Goal: Information Seeking & Learning: Learn about a topic

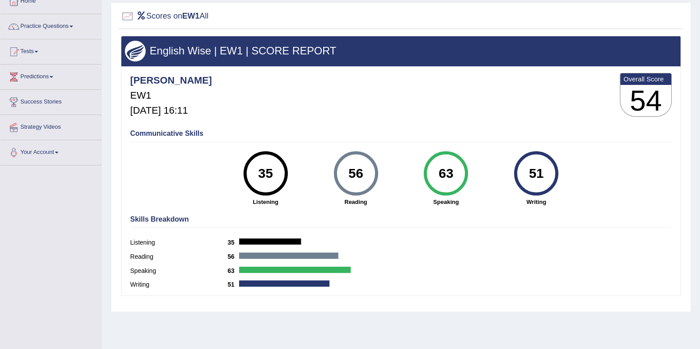
drag, startPoint x: 261, startPoint y: 114, endPoint x: 179, endPoint y: 123, distance: 82.4
click at [261, 114] on div "Eduardo_pte EW1 Oct 12, 2025, 16:11 Overall Score 54" at bounding box center [401, 97] width 546 height 53
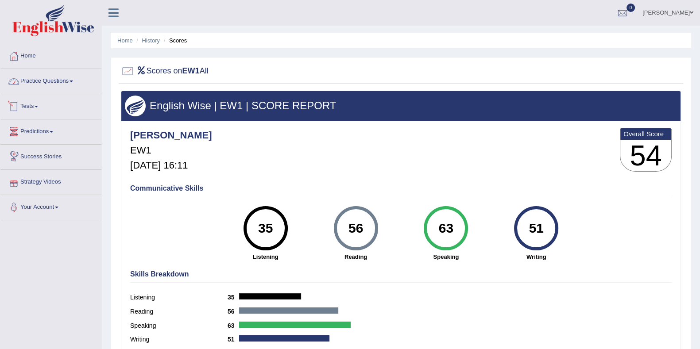
click at [40, 88] on link "Practice Questions" at bounding box center [50, 80] width 101 height 22
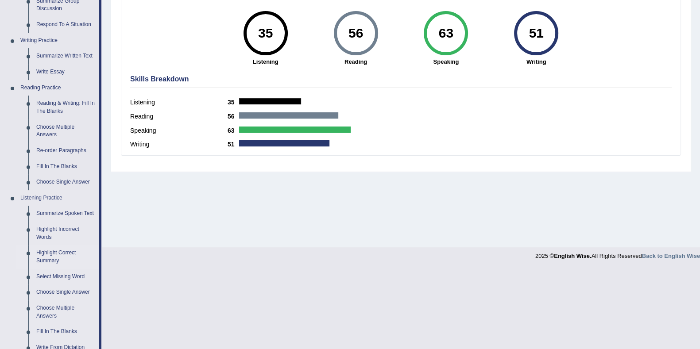
scroll to position [332, 0]
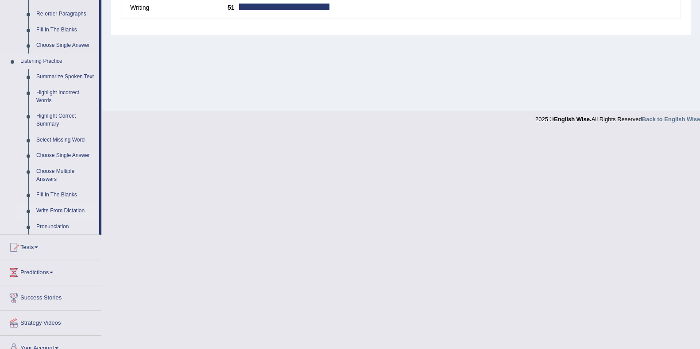
click at [54, 211] on link "Write From Dictation" at bounding box center [65, 211] width 67 height 16
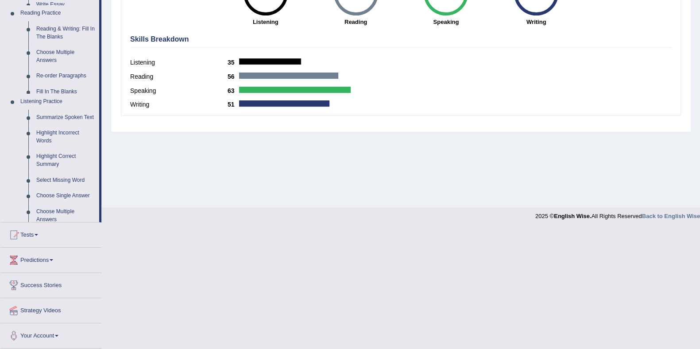
scroll to position [115, 0]
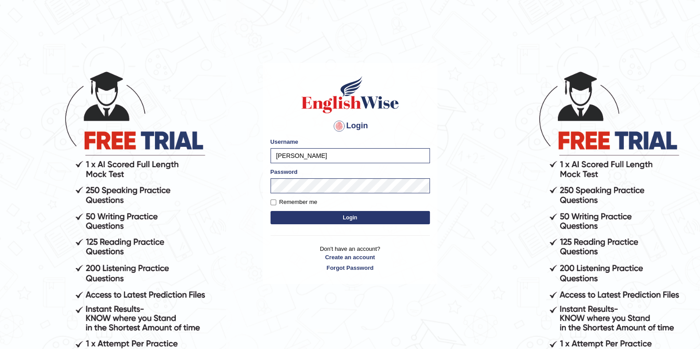
click at [318, 221] on button "Login" at bounding box center [350, 217] width 159 height 13
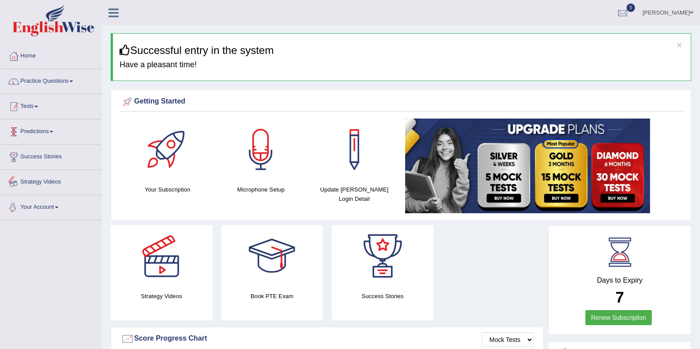
click at [55, 80] on link "Practice Questions" at bounding box center [50, 80] width 101 height 22
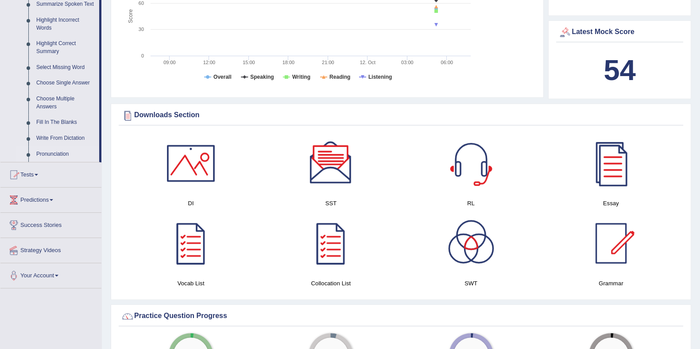
scroll to position [387, 0]
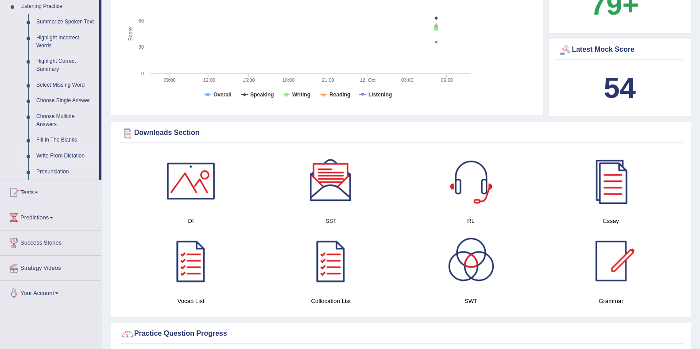
click at [47, 155] on link "Write From Dictation" at bounding box center [65, 156] width 67 height 16
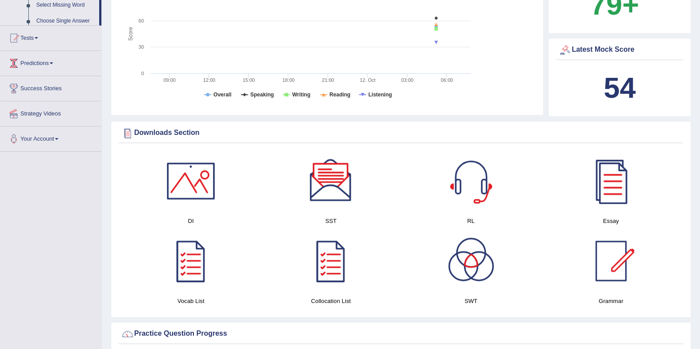
scroll to position [160, 0]
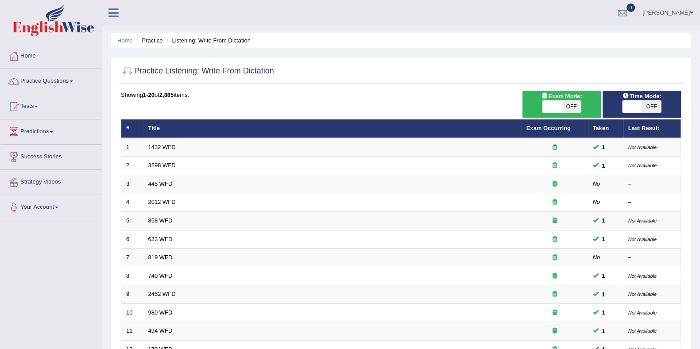
click at [646, 108] on span "OFF" at bounding box center [651, 107] width 19 height 12
checkbox input "true"
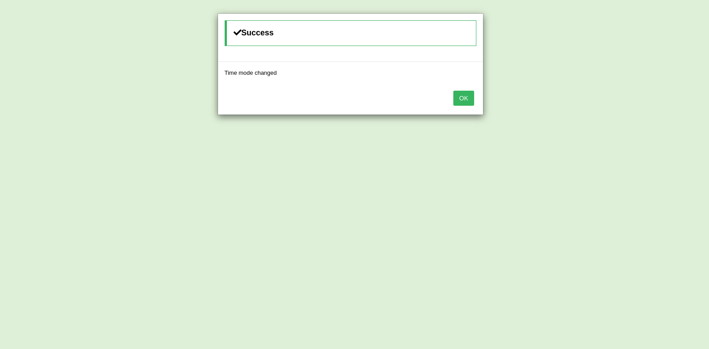
click at [467, 94] on button "OK" at bounding box center [463, 98] width 20 height 15
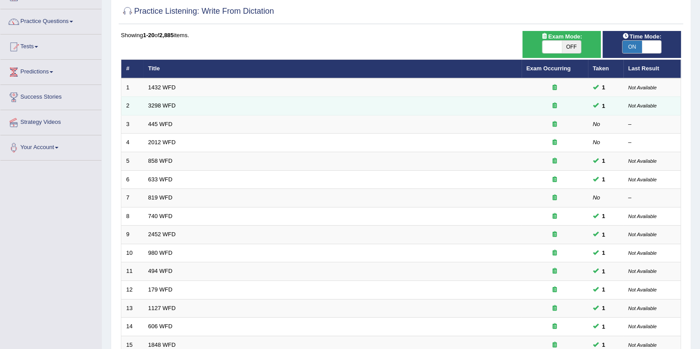
scroll to position [235, 0]
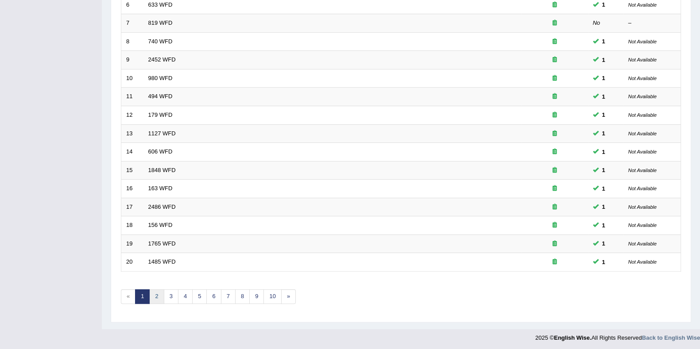
click at [158, 291] on link "2" at bounding box center [156, 297] width 15 height 15
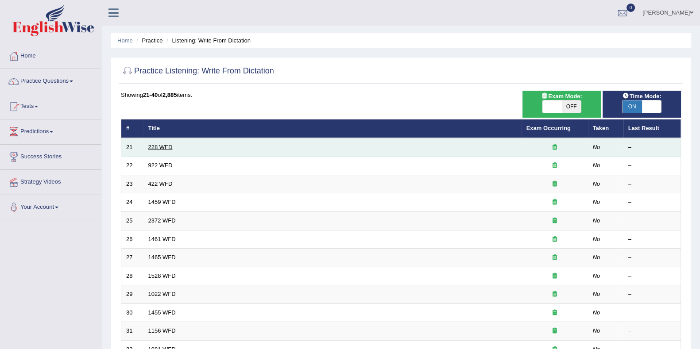
click at [161, 145] on link "228 WFD" at bounding box center [160, 147] width 24 height 7
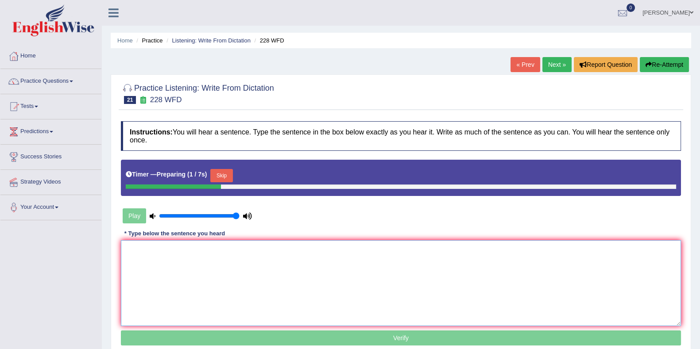
click at [217, 272] on textarea at bounding box center [401, 283] width 560 height 86
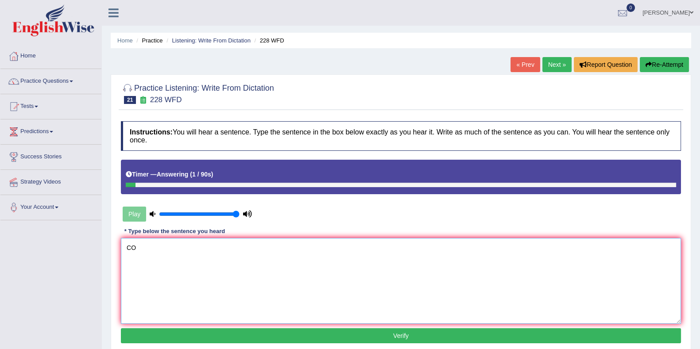
type textarea "C"
click at [531, 65] on link "« Prev" at bounding box center [525, 64] width 29 height 15
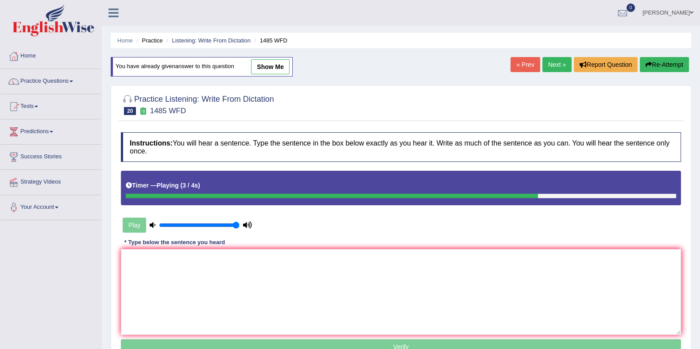
click at [523, 62] on link "« Prev" at bounding box center [525, 64] width 29 height 15
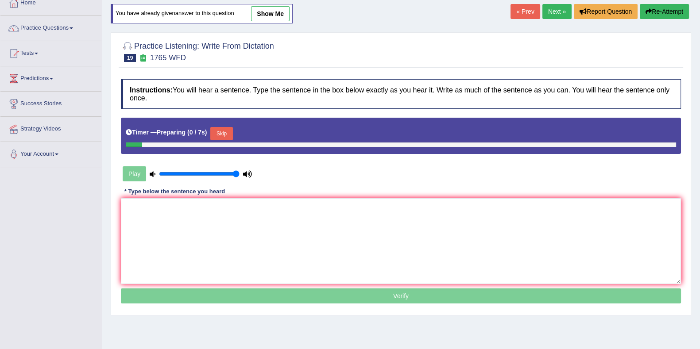
scroll to position [55, 0]
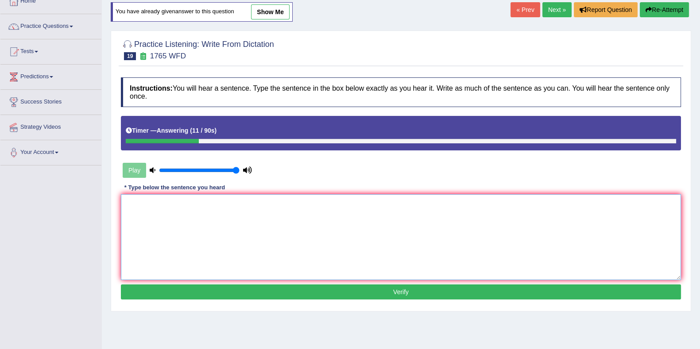
click at [164, 224] on textarea at bounding box center [401, 237] width 560 height 86
type textarea "A"
click at [170, 222] on textarea at bounding box center [401, 237] width 560 height 86
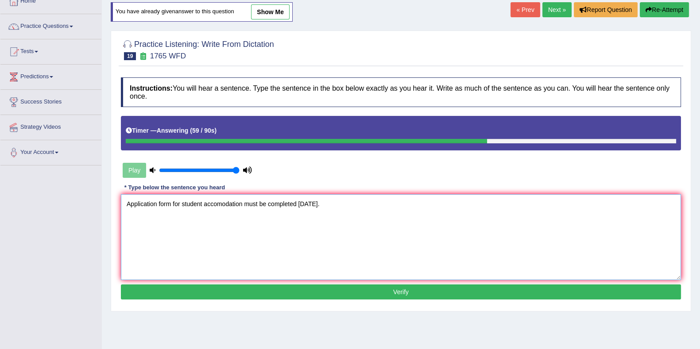
type textarea "Application form for student accomodation must be completed in two months."
click at [374, 292] on button "Verify" at bounding box center [401, 292] width 560 height 15
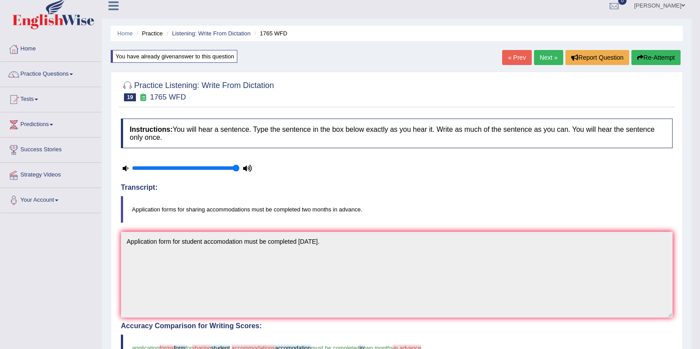
scroll to position [0, 0]
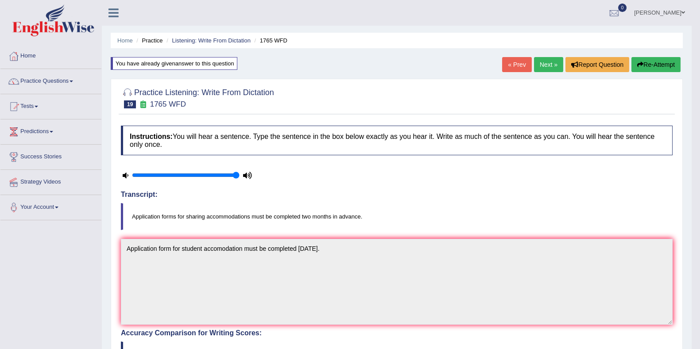
click at [549, 67] on link "Next »" at bounding box center [548, 64] width 29 height 15
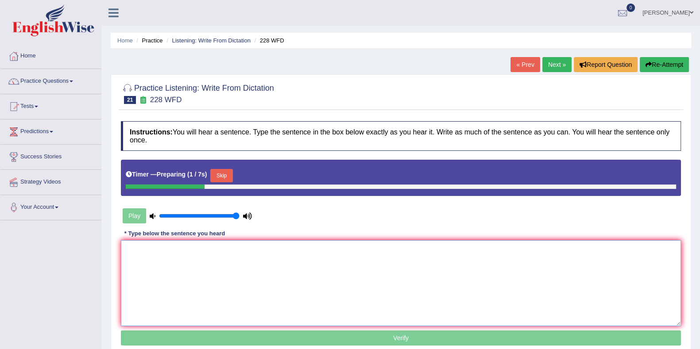
click at [299, 256] on textarea at bounding box center [401, 283] width 560 height 86
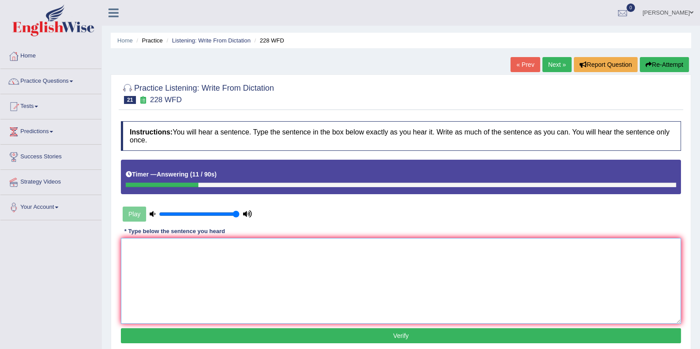
click at [299, 258] on textarea at bounding box center [401, 281] width 560 height 86
type textarea "c"
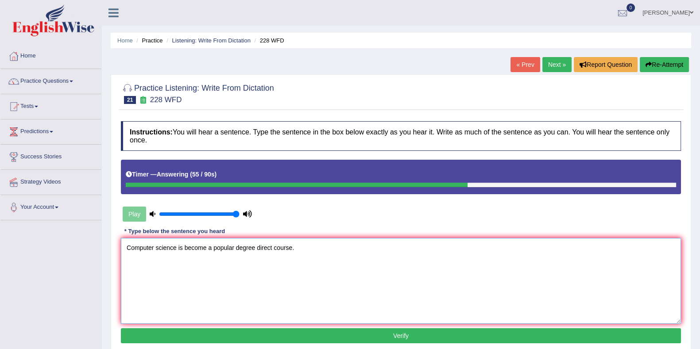
type textarea "Computer science is become a popular degree direct course."
click at [354, 335] on button "Verify" at bounding box center [401, 336] width 560 height 15
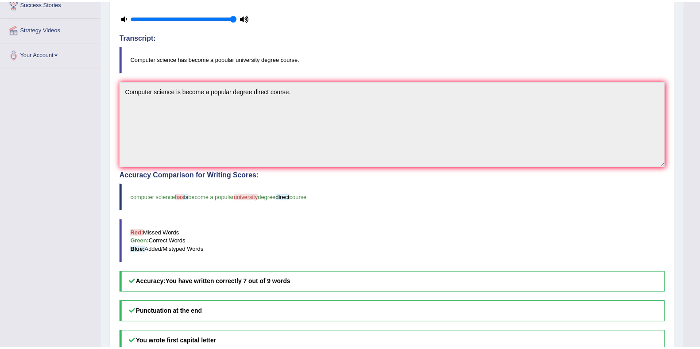
scroll to position [166, 0]
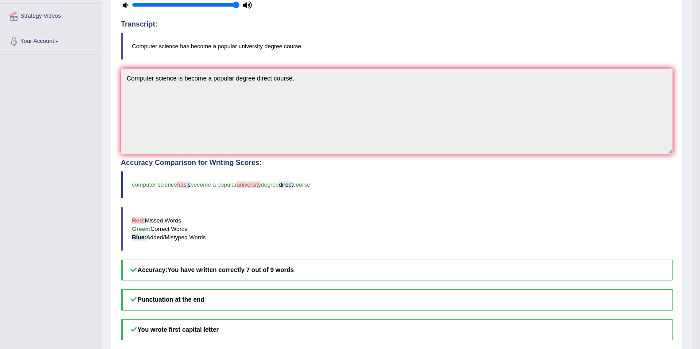
click at [37, 266] on div "Toggle navigation Home Practice Questions Speaking Practice Read Aloud Repeat S…" at bounding box center [346, 132] width 692 height 596
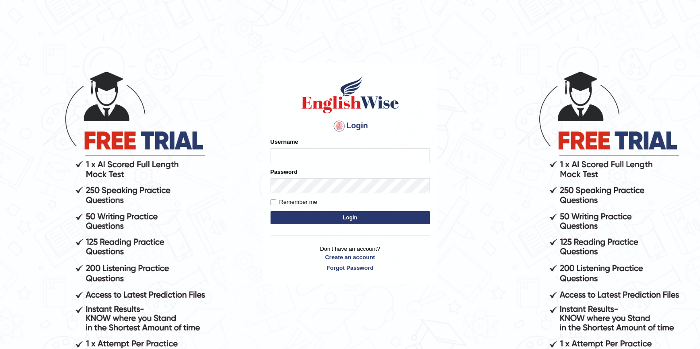
type input "[PERSON_NAME]"
click at [336, 128] on div at bounding box center [339, 126] width 14 height 14
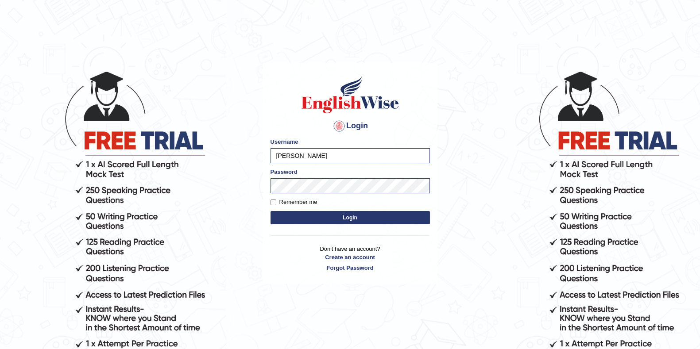
click at [383, 213] on button "Login" at bounding box center [350, 217] width 159 height 13
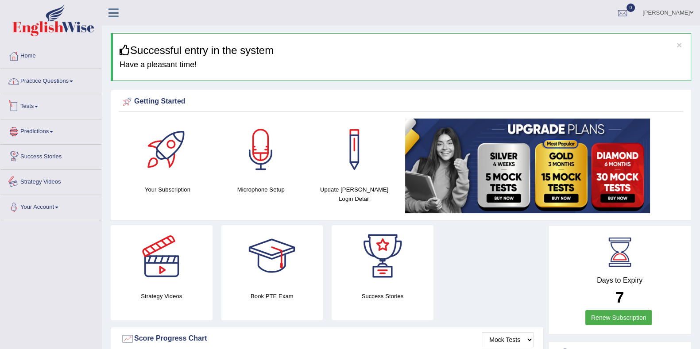
click at [40, 89] on link "Practice Questions" at bounding box center [50, 80] width 101 height 22
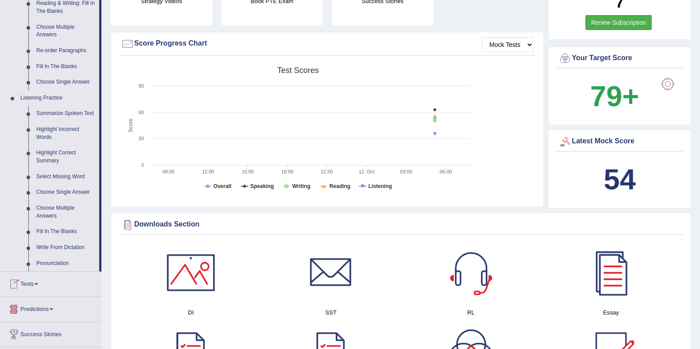
scroll to position [387, 0]
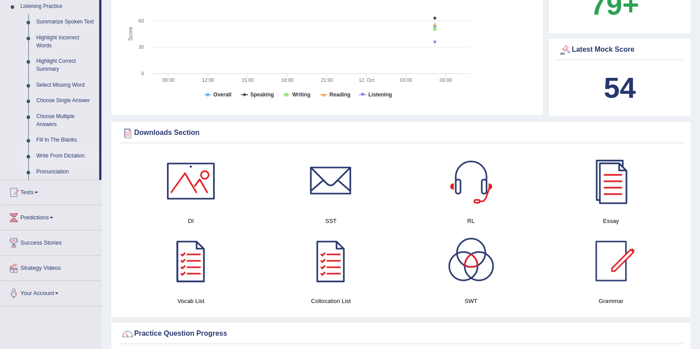
click at [41, 158] on link "Write From Dictation" at bounding box center [65, 156] width 67 height 16
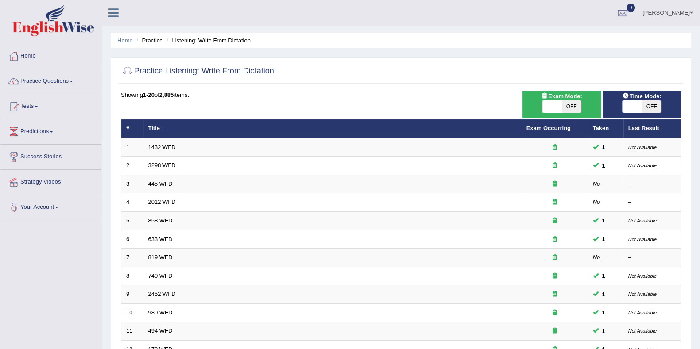
click at [638, 98] on span "Time Mode:" at bounding box center [642, 96] width 46 height 9
click at [641, 101] on span at bounding box center [632, 107] width 19 height 12
checkbox input "true"
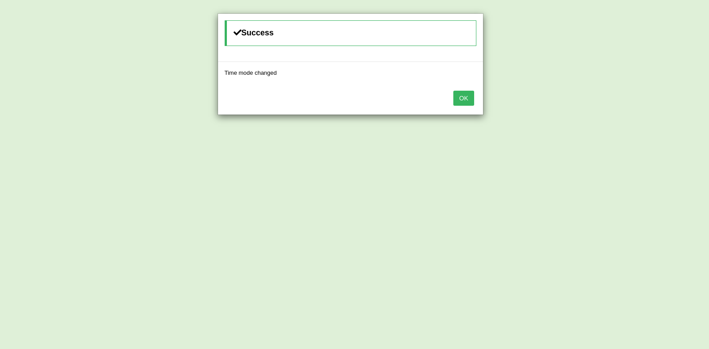
click at [469, 109] on div "OK" at bounding box center [350, 99] width 265 height 31
click at [470, 105] on div "OK" at bounding box center [350, 99] width 265 height 31
click at [462, 97] on button "OK" at bounding box center [463, 98] width 20 height 15
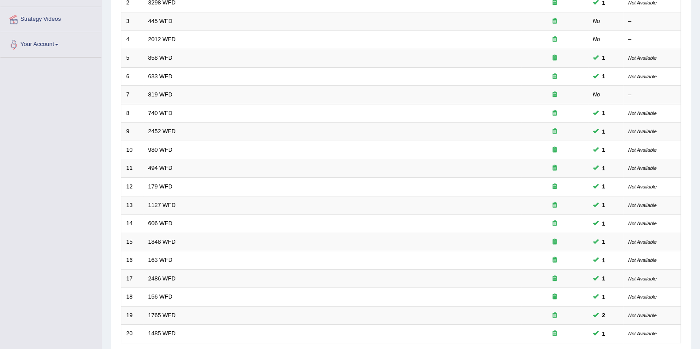
scroll to position [235, 0]
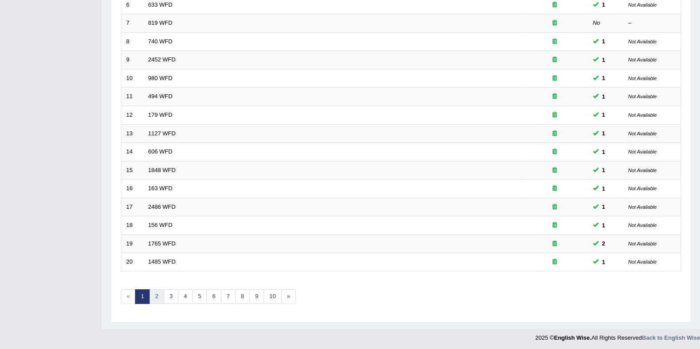
click at [153, 293] on link "2" at bounding box center [156, 297] width 15 height 15
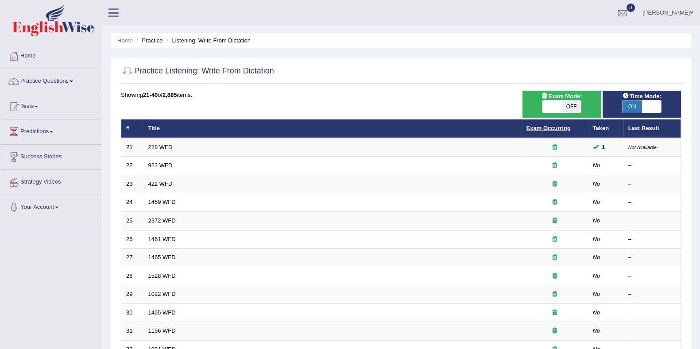
click at [544, 129] on link "Exam Occurring" at bounding box center [549, 128] width 44 height 7
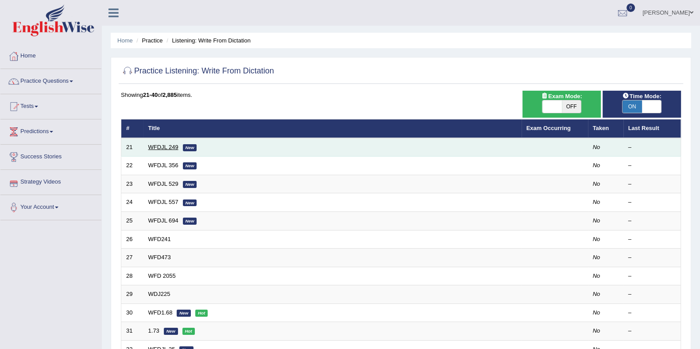
click at [162, 145] on link "WFDJL 249" at bounding box center [163, 147] width 30 height 7
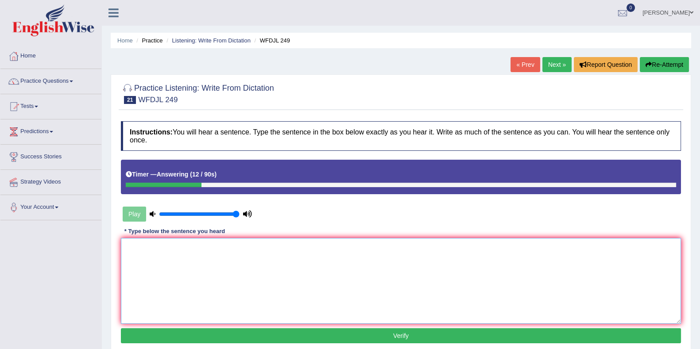
click at [213, 264] on textarea at bounding box center [401, 281] width 560 height 86
type textarea "w"
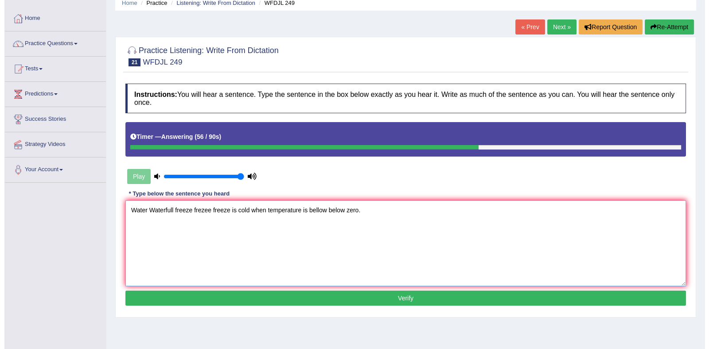
scroll to position [55, 0]
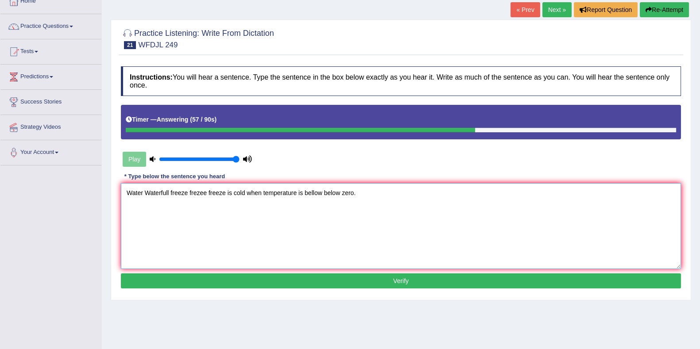
type textarea "Water Waterfull freeze frezee freeze is cold when temperature is bellow below z…"
click at [343, 274] on button "Verify" at bounding box center [401, 281] width 560 height 15
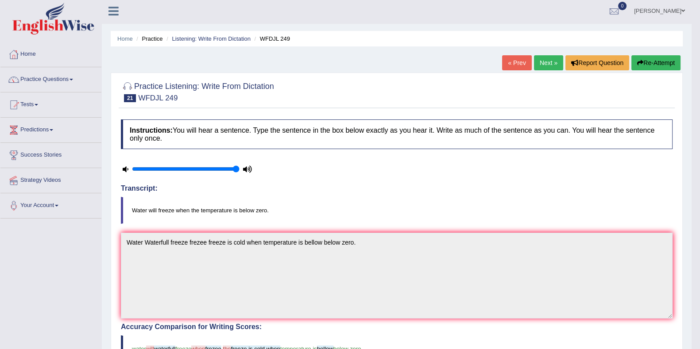
scroll to position [0, 0]
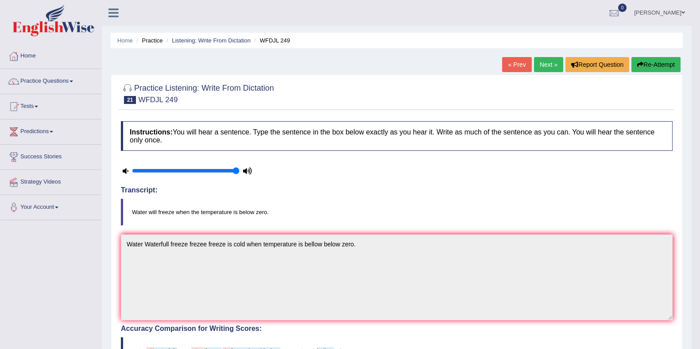
click at [545, 67] on link "Next »" at bounding box center [548, 64] width 29 height 15
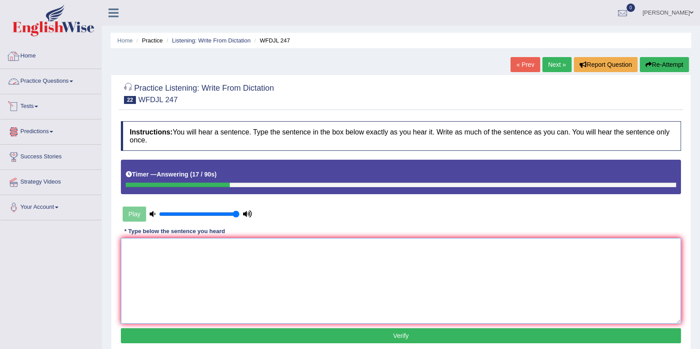
click at [267, 309] on textarea at bounding box center [401, 281] width 560 height 86
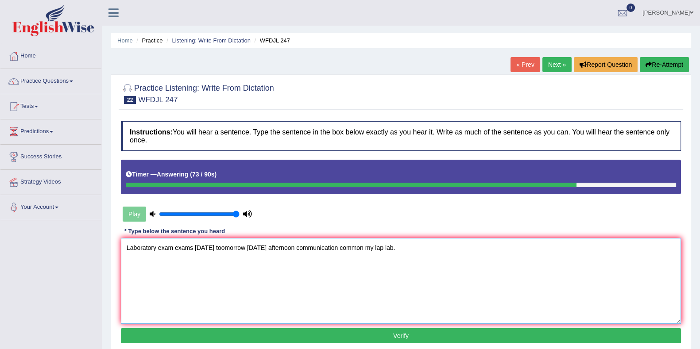
click at [378, 244] on textarea "Laboratory exam exams tomorrow toomorrow tomorrow afternoon communication commo…" at bounding box center [401, 281] width 560 height 86
type textarea "Laboratory exam exams tomorrow toomorrow tomorrow afternoon communication commo…"
click at [397, 334] on button "Verify" at bounding box center [401, 336] width 560 height 15
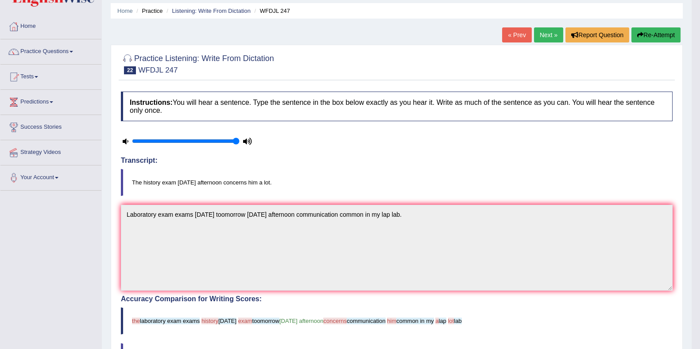
scroll to position [55, 0]
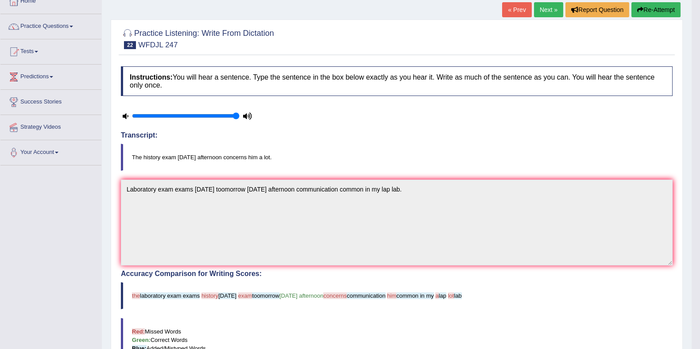
click at [264, 128] on div "Instructions: You will hear a sentence. Type the sentence in the box below exac…" at bounding box center [397, 287] width 556 height 450
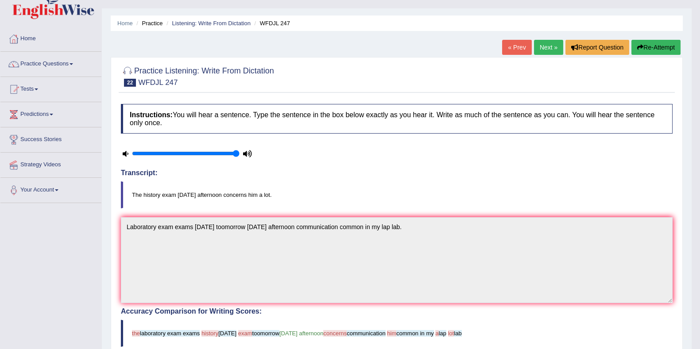
scroll to position [0, 0]
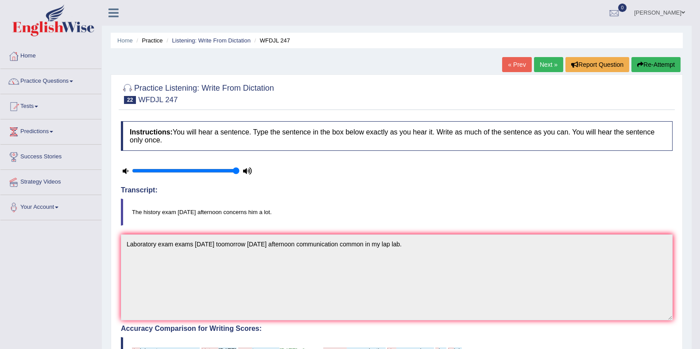
click at [651, 58] on button "Re-Attempt" at bounding box center [656, 64] width 49 height 15
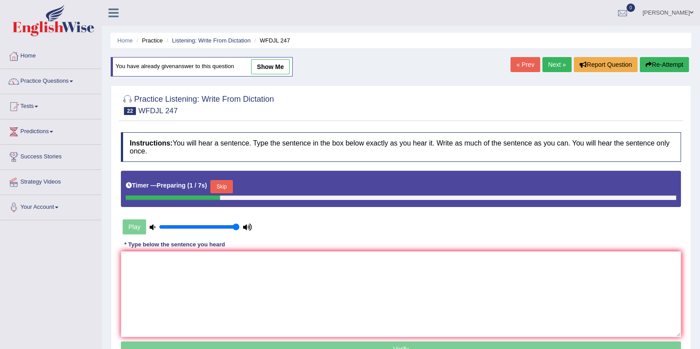
click at [230, 185] on button "Skip" at bounding box center [221, 186] width 22 height 13
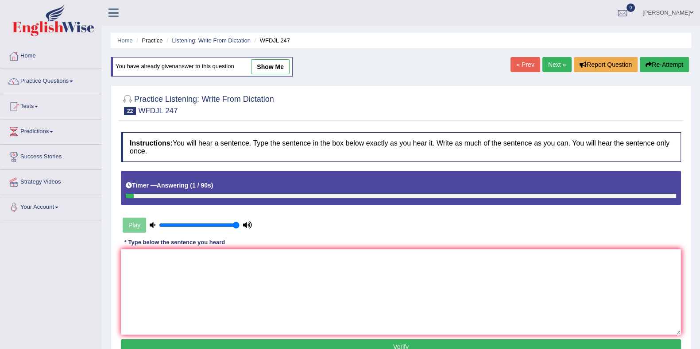
click at [658, 62] on button "Re-Attempt" at bounding box center [664, 64] width 49 height 15
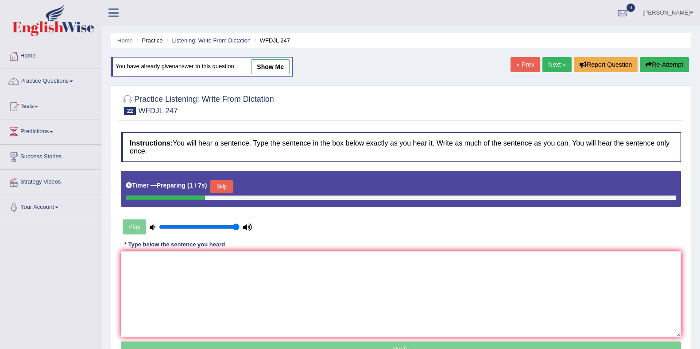
click at [225, 187] on button "Skip" at bounding box center [221, 186] width 22 height 13
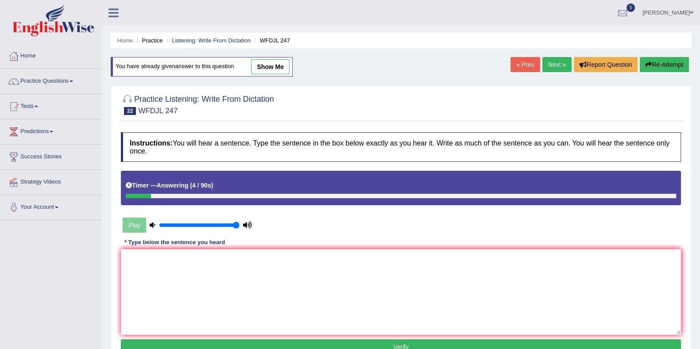
click at [649, 65] on icon "button" at bounding box center [649, 65] width 6 height 6
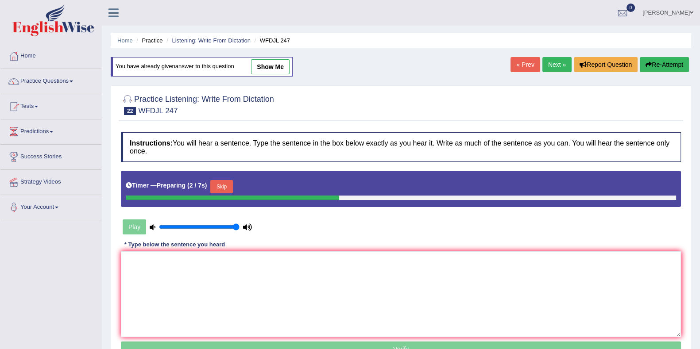
click at [217, 188] on button "Skip" at bounding box center [221, 186] width 22 height 13
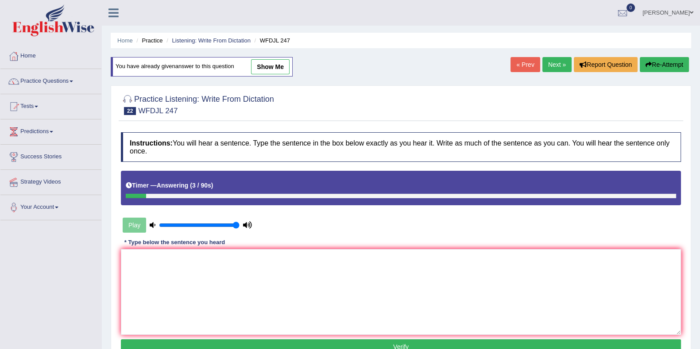
click at [555, 67] on link "Next »" at bounding box center [557, 64] width 29 height 15
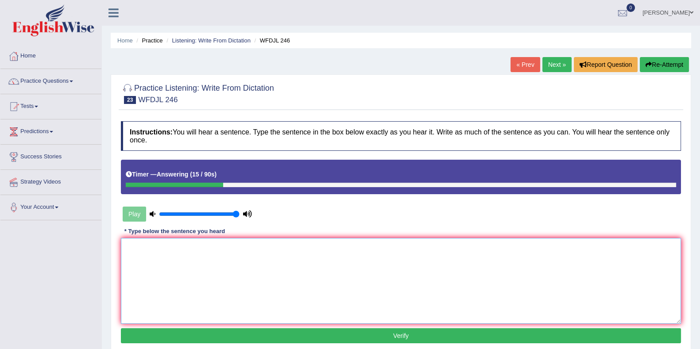
click at [226, 262] on textarea at bounding box center [401, 281] width 560 height 86
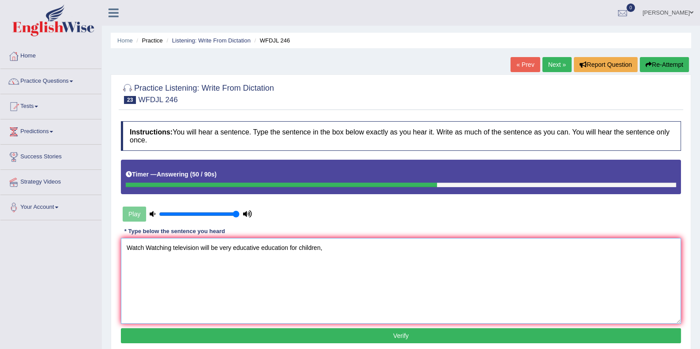
type textarea "Watch Watching television will be very educative education for children,"
click at [275, 333] on button "Verify" at bounding box center [401, 336] width 560 height 15
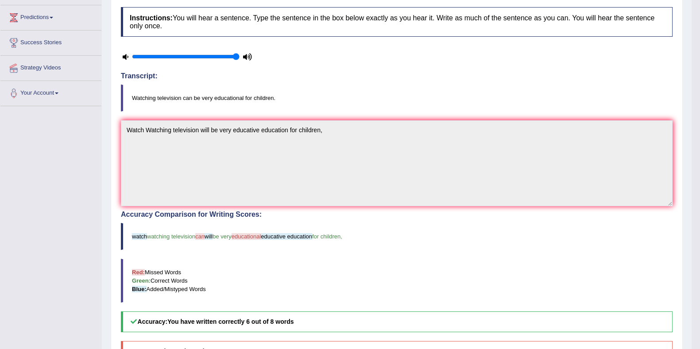
scroll to position [55, 0]
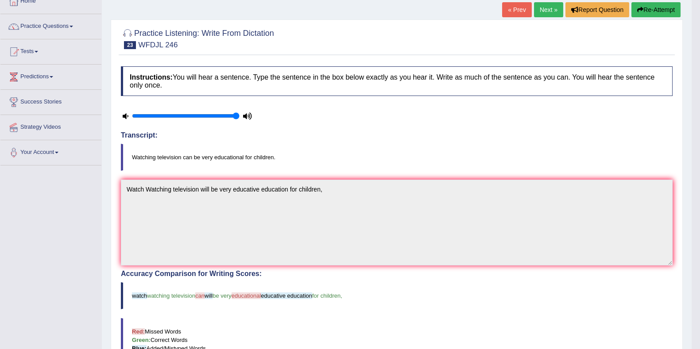
click at [548, 9] on link "Next »" at bounding box center [548, 9] width 29 height 15
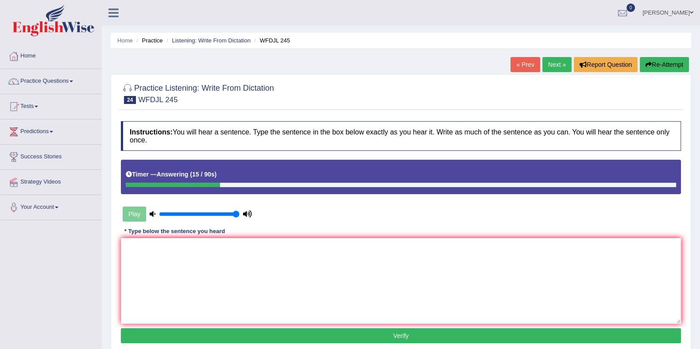
click at [240, 327] on div "Instructions: You will hear a sentence. Type the sentence in the box below exac…" at bounding box center [401, 234] width 565 height 234
click at [236, 285] on textarea at bounding box center [401, 281] width 560 height 86
type textarea "t"
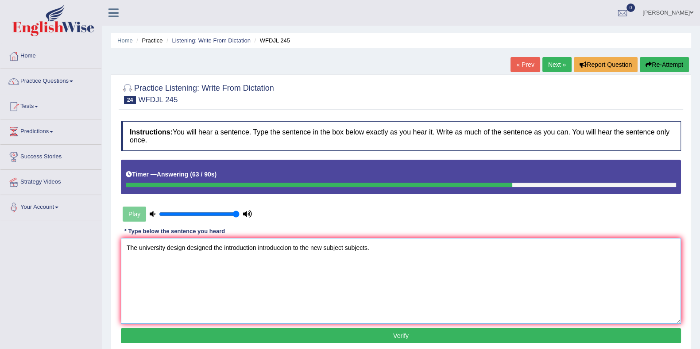
type textarea "The university design designed the introduction introduccion to the new subject…"
click at [367, 334] on button "Verify" at bounding box center [401, 336] width 560 height 15
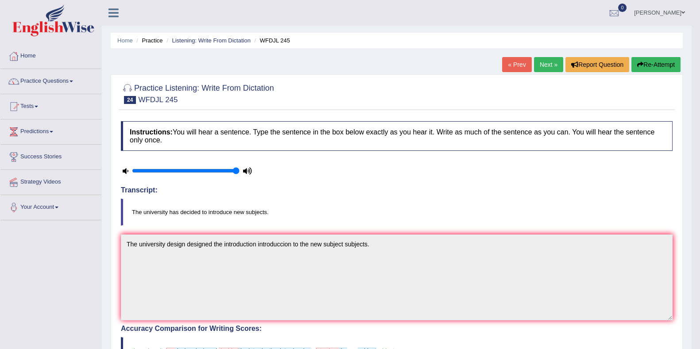
click at [667, 65] on button "Re-Attempt" at bounding box center [656, 64] width 49 height 15
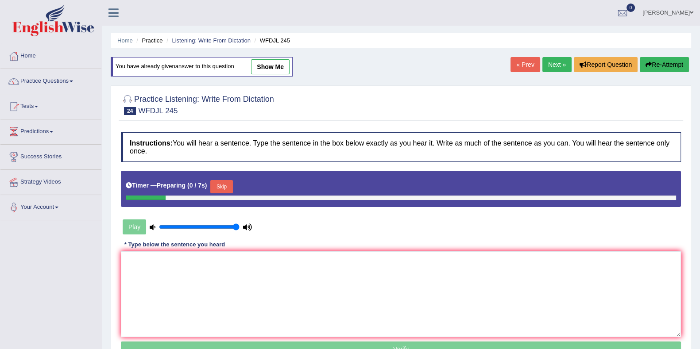
click at [222, 182] on button "Skip" at bounding box center [221, 186] width 22 height 13
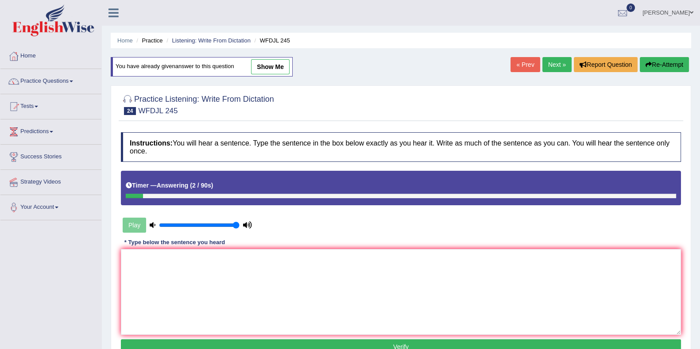
click at [653, 65] on button "Re-Attempt" at bounding box center [664, 64] width 49 height 15
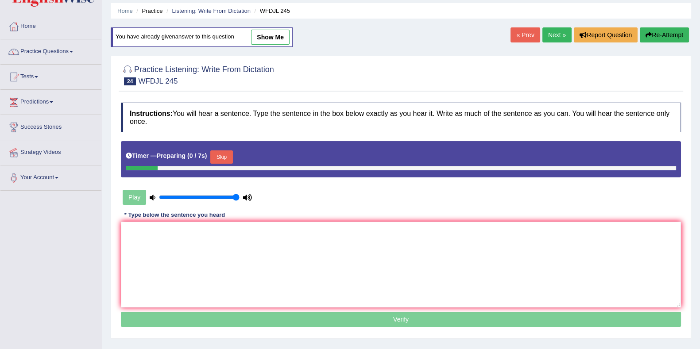
scroll to position [55, 0]
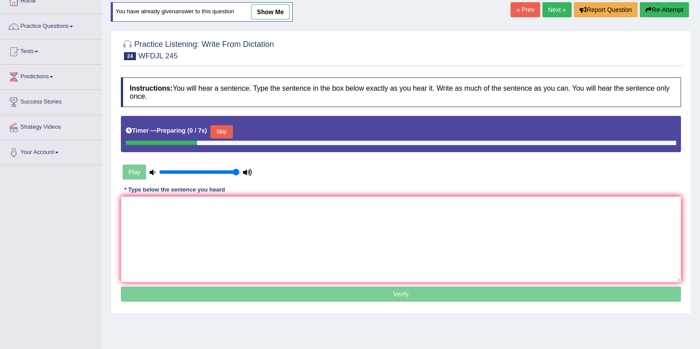
click at [230, 130] on button "Skip" at bounding box center [221, 131] width 22 height 13
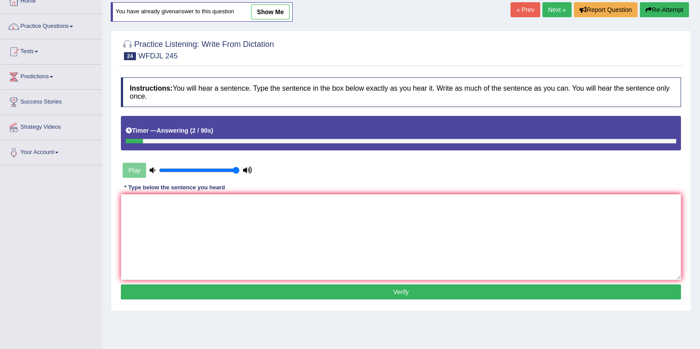
click at [660, 8] on button "Re-Attempt" at bounding box center [664, 9] width 49 height 15
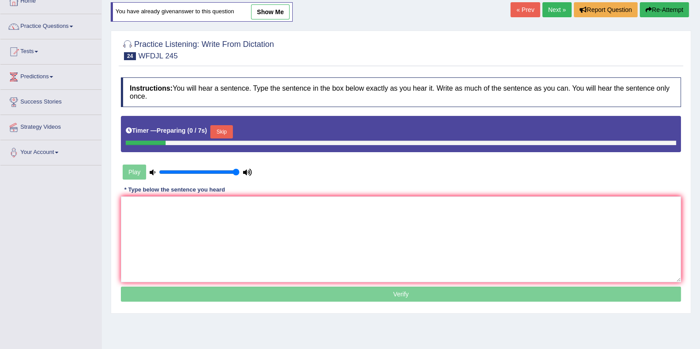
drag, startPoint x: 225, startPoint y: 125, endPoint x: 221, endPoint y: 133, distance: 9.3
click at [221, 132] on button "Skip" at bounding box center [221, 131] width 22 height 13
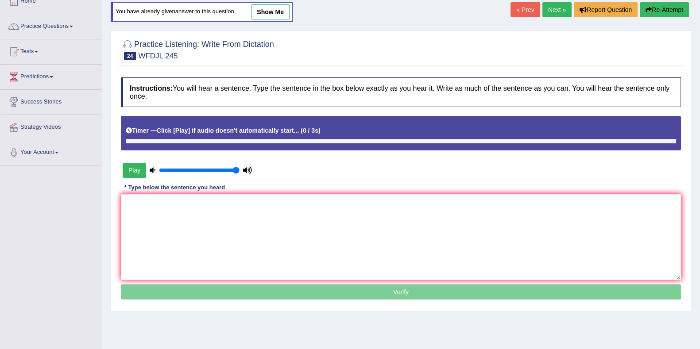
click at [221, 134] on div "Timer — Click [Play] if audio doesn't automatically start... ( 0 / 3s )" at bounding box center [401, 131] width 551 height 16
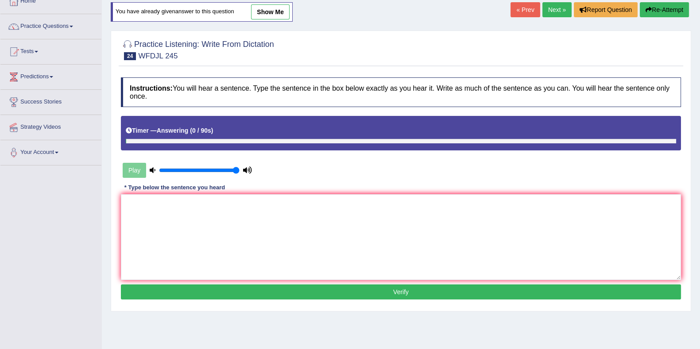
click at [671, 11] on button "Re-Attempt" at bounding box center [664, 9] width 49 height 15
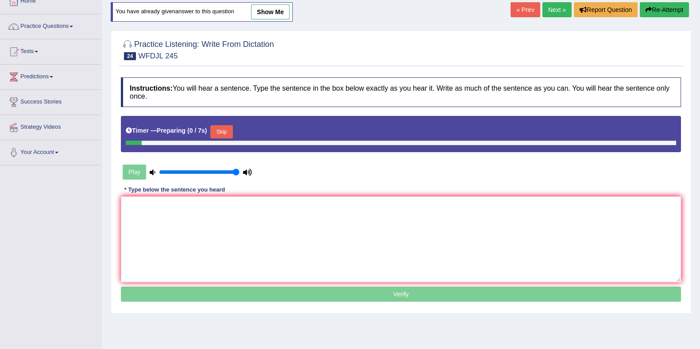
scroll to position [55, 0]
click at [229, 131] on button "Skip" at bounding box center [221, 131] width 22 height 13
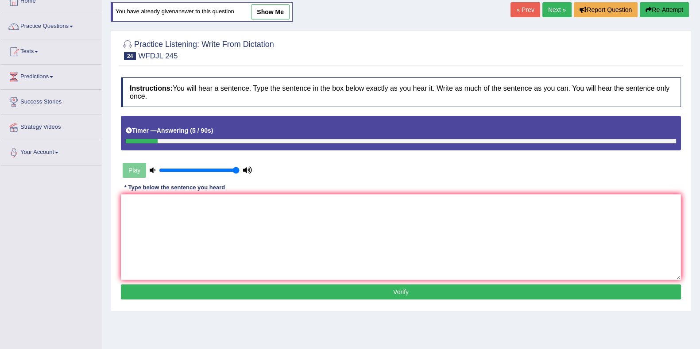
click at [550, 5] on link "Next »" at bounding box center [557, 9] width 29 height 15
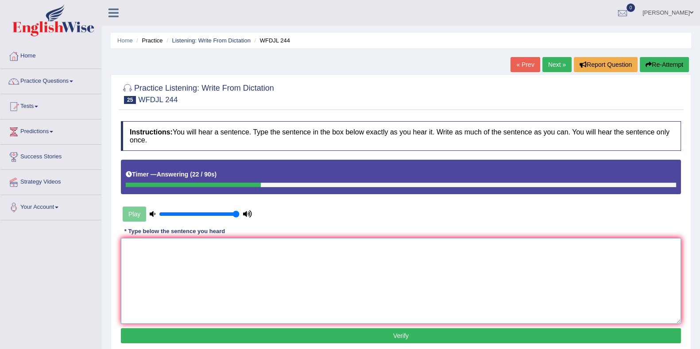
click at [267, 279] on textarea at bounding box center [401, 281] width 560 height 86
click at [128, 250] on textarea "the goverment govermment have has" at bounding box center [401, 281] width 560 height 86
click at [291, 275] on textarea "The goverment govermment have has" at bounding box center [401, 281] width 560 height 86
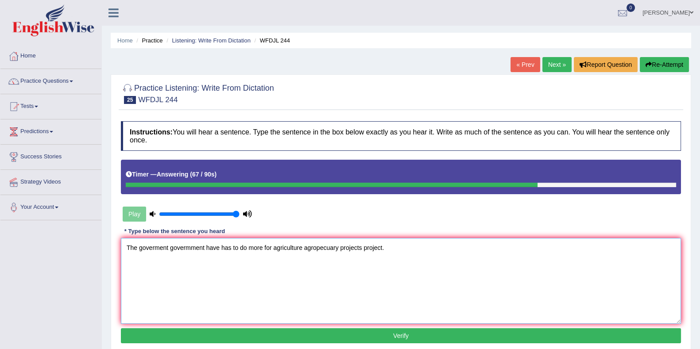
type textarea "The goverment govermment have has to do more for agriculture agropecuary projec…"
click at [221, 330] on button "Verify" at bounding box center [401, 336] width 560 height 15
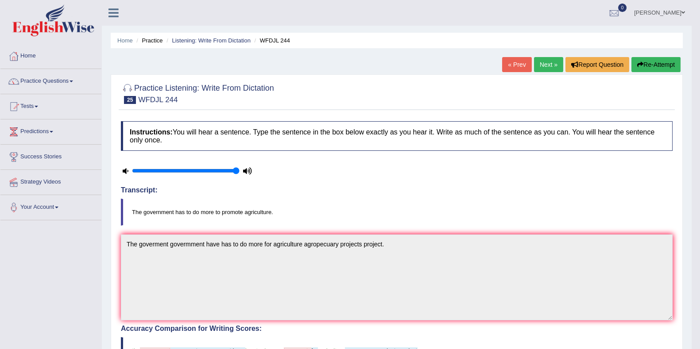
click at [547, 62] on link "Next »" at bounding box center [548, 64] width 29 height 15
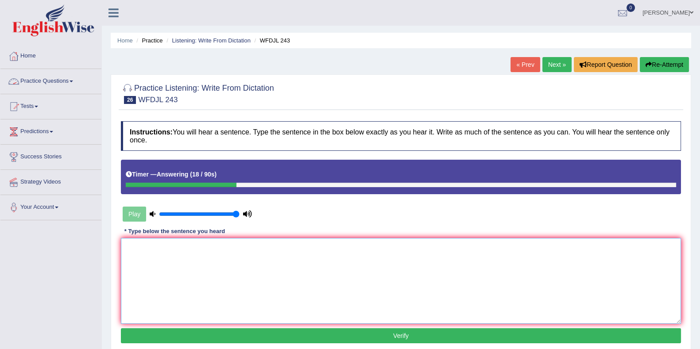
click at [232, 280] on textarea at bounding box center [401, 281] width 560 height 86
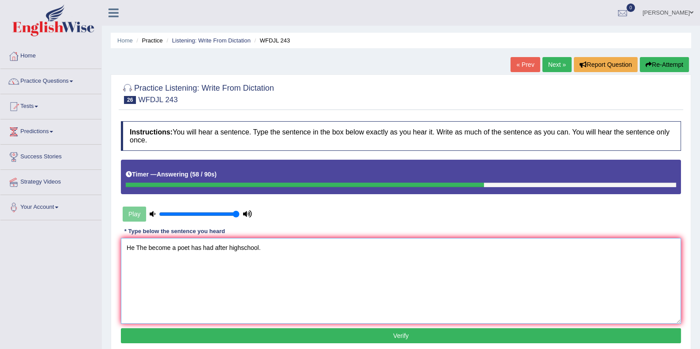
type textarea "He The become a poet has had after highschool."
click at [379, 342] on button "Verify" at bounding box center [401, 336] width 560 height 15
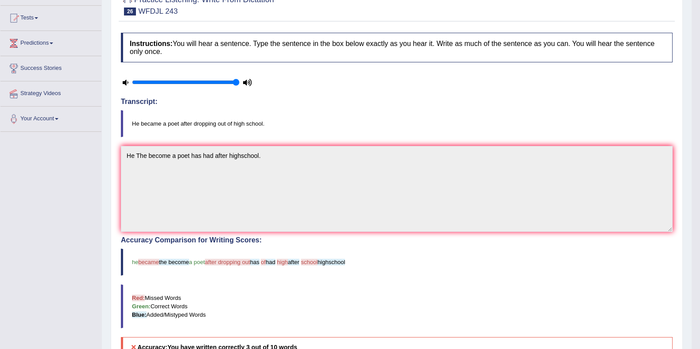
scroll to position [55, 0]
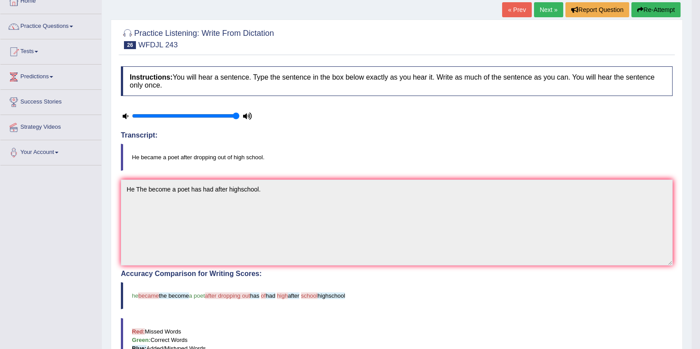
click at [664, 9] on button "Re-Attempt" at bounding box center [656, 9] width 49 height 15
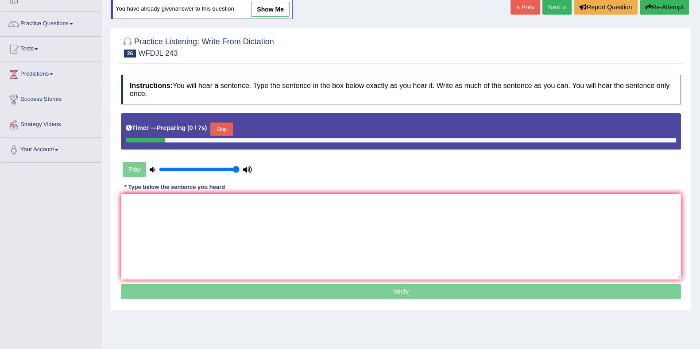
scroll to position [55, 0]
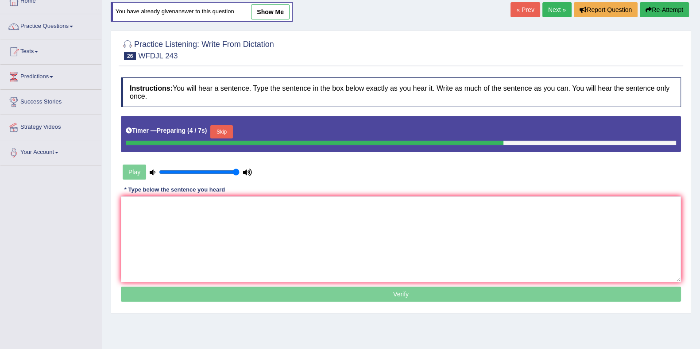
click at [222, 134] on button "Skip" at bounding box center [221, 131] width 22 height 13
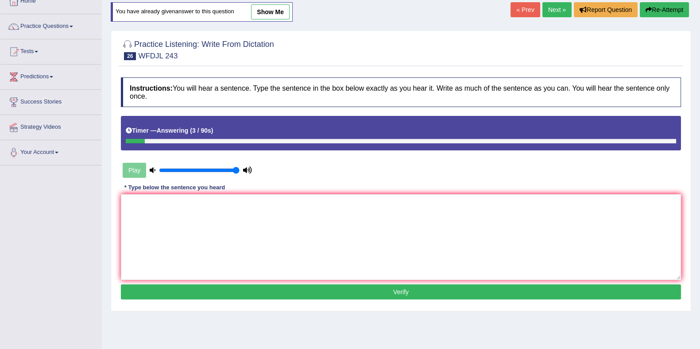
click at [650, 12] on icon "button" at bounding box center [649, 10] width 6 height 6
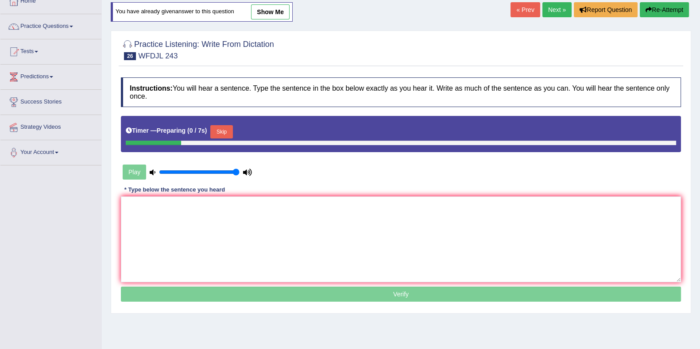
click at [229, 131] on button "Skip" at bounding box center [221, 131] width 22 height 13
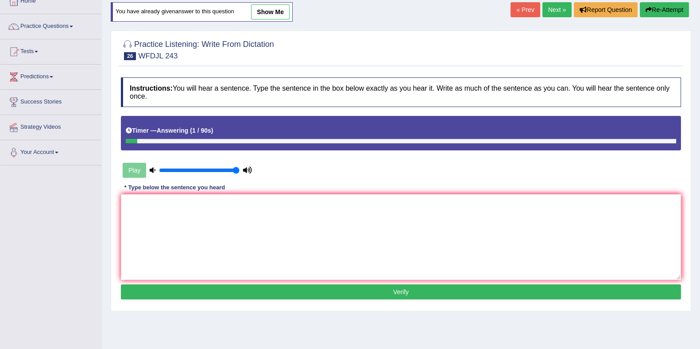
click at [655, 14] on button "Re-Attempt" at bounding box center [664, 9] width 49 height 15
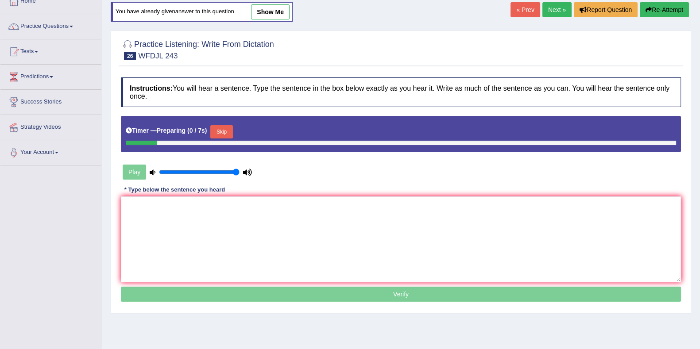
click at [224, 134] on button "Skip" at bounding box center [221, 131] width 22 height 13
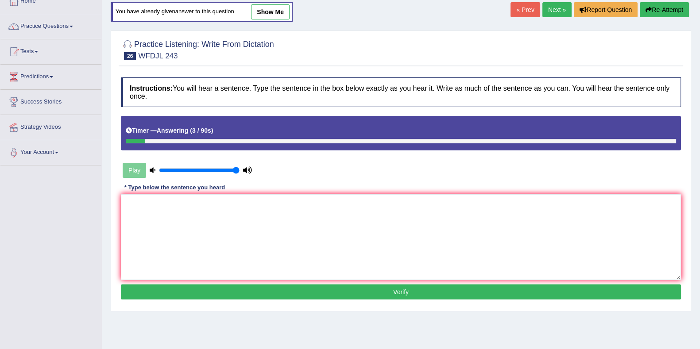
click at [671, 7] on button "Re-Attempt" at bounding box center [664, 9] width 49 height 15
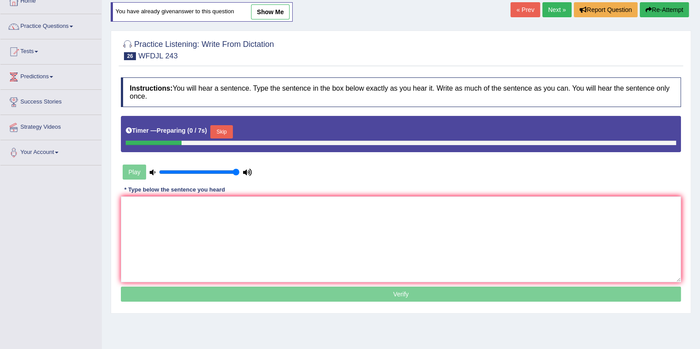
click at [229, 127] on button "Skip" at bounding box center [221, 131] width 22 height 13
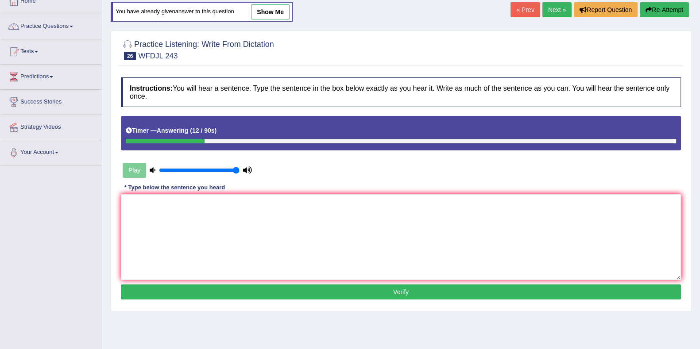
click at [554, 7] on link "Next »" at bounding box center [557, 9] width 29 height 15
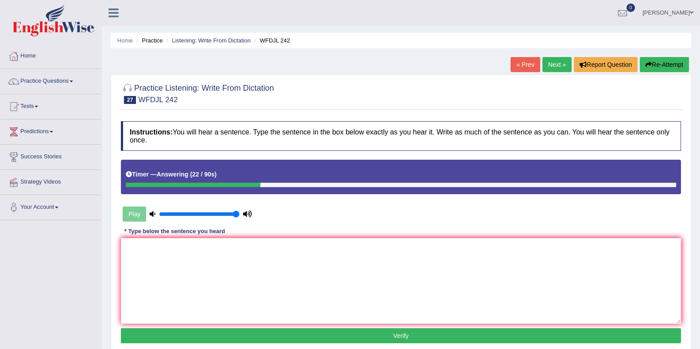
click at [516, 65] on link "« Prev" at bounding box center [525, 64] width 29 height 15
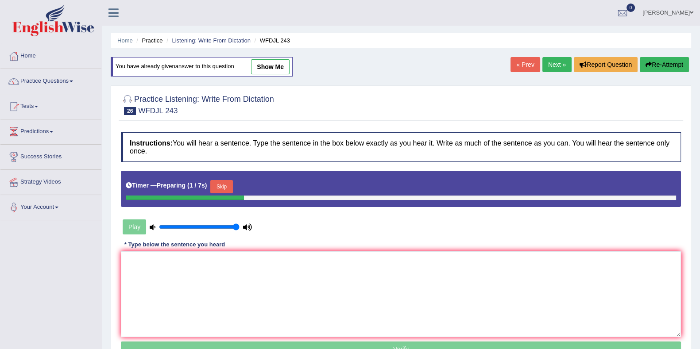
click at [239, 189] on div "Timer — Preparing ( 1 / 7s ) Skip" at bounding box center [401, 187] width 551 height 18
click at [233, 189] on button "Skip" at bounding box center [221, 186] width 22 height 13
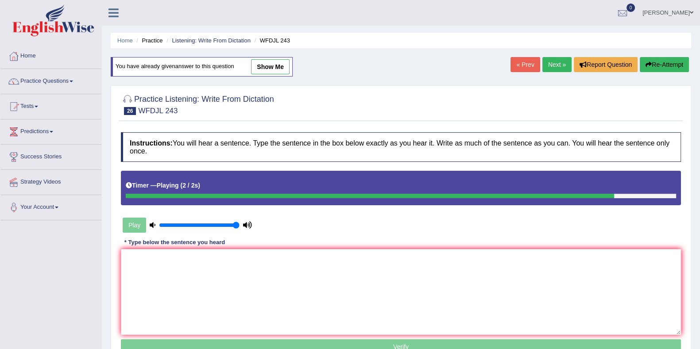
click at [664, 67] on button "Re-Attempt" at bounding box center [664, 64] width 49 height 15
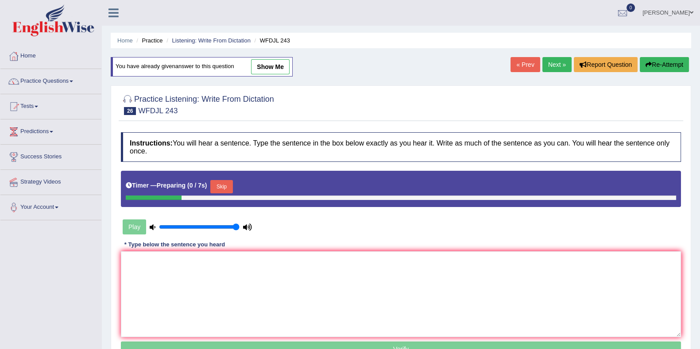
click at [549, 64] on link "Next »" at bounding box center [557, 64] width 29 height 15
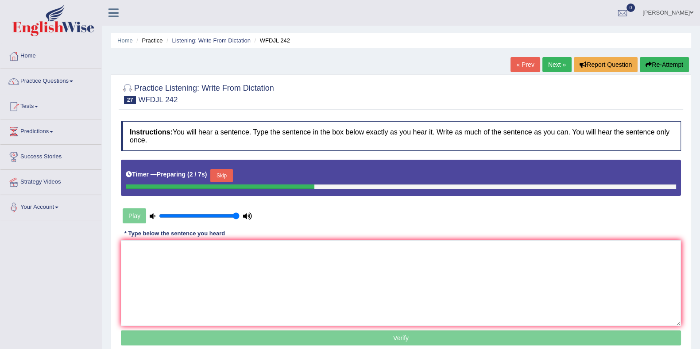
click at [263, 201] on div "Instructions: You will hear a sentence. Type the sentence in the box below exac…" at bounding box center [401, 235] width 565 height 236
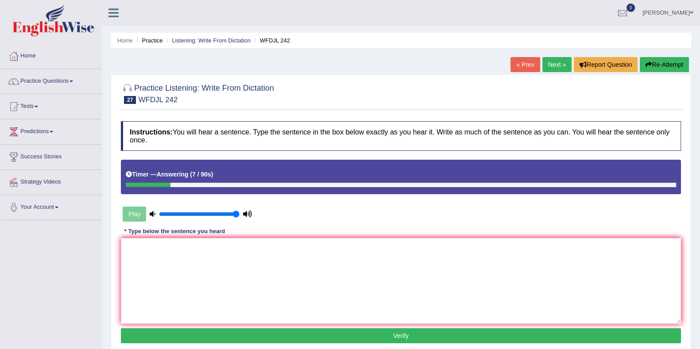
click at [560, 59] on link "Next »" at bounding box center [557, 64] width 29 height 15
